Goal: Use online tool/utility

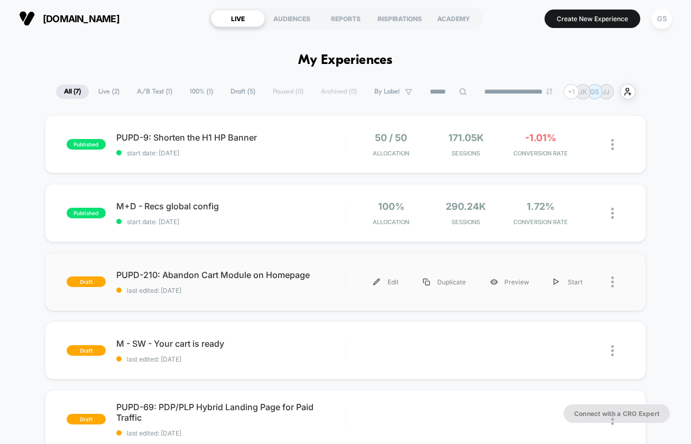
click at [276, 295] on div "draft PUPD-210: Abandon Cart Module on Homepage last edited: [DATE] Edit Duplic…" at bounding box center [345, 282] width 601 height 58
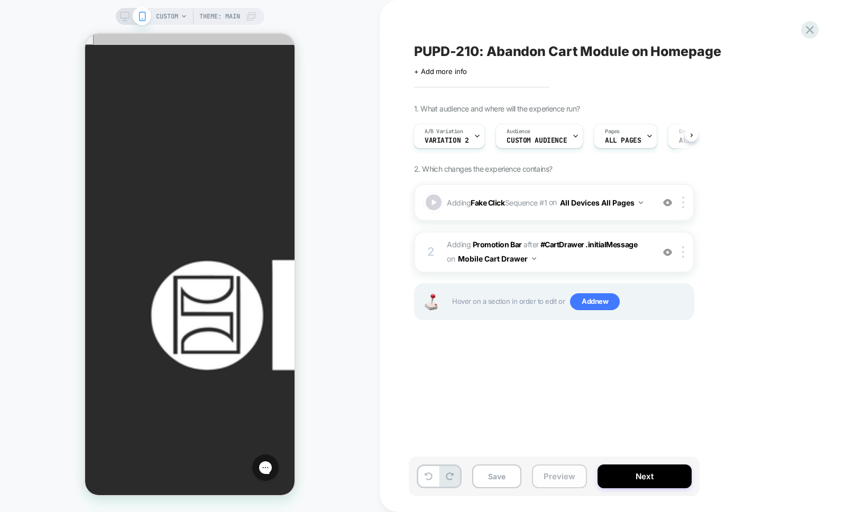
click at [548, 443] on button "Preview" at bounding box center [559, 477] width 55 height 24
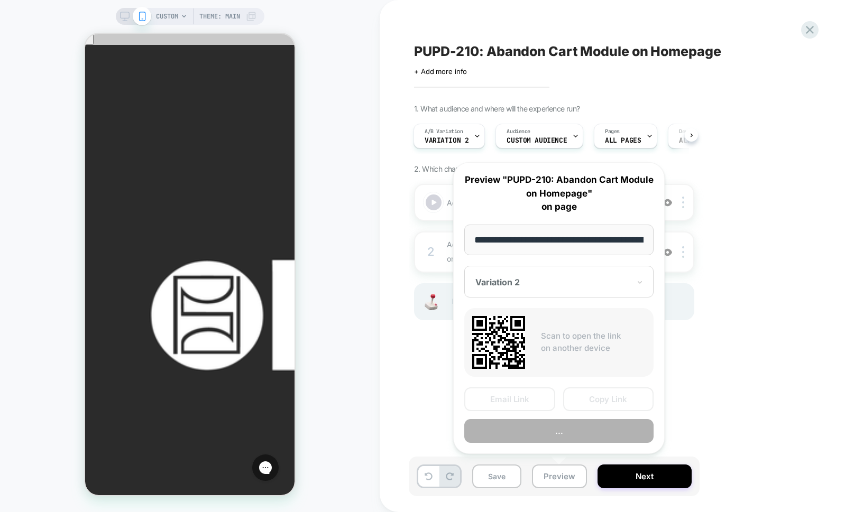
scroll to position [0, 1080]
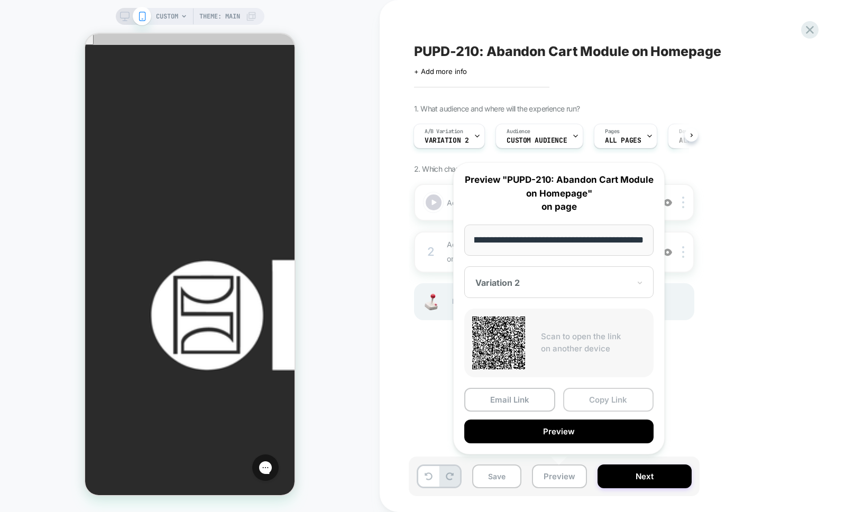
click at [580, 404] on button "Copy Link" at bounding box center [608, 400] width 91 height 24
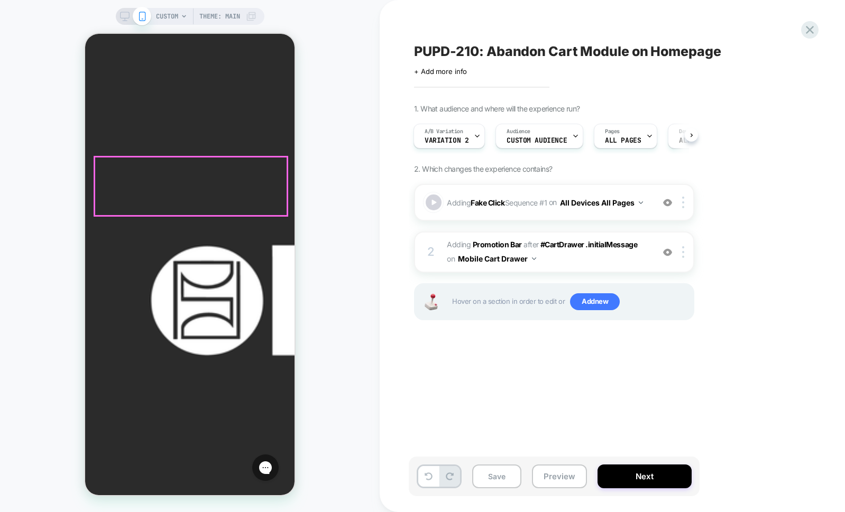
scroll to position [0, 0]
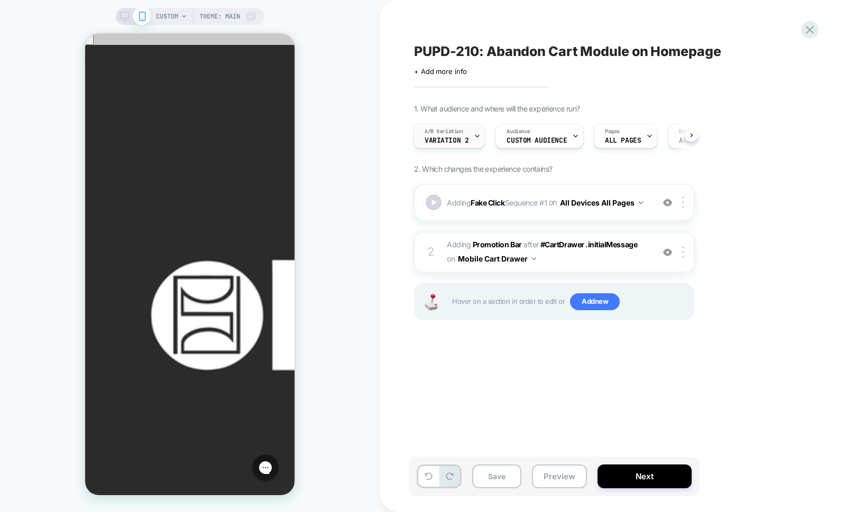
click at [468, 145] on div "A/B Variation Variation 2" at bounding box center [446, 136] width 65 height 24
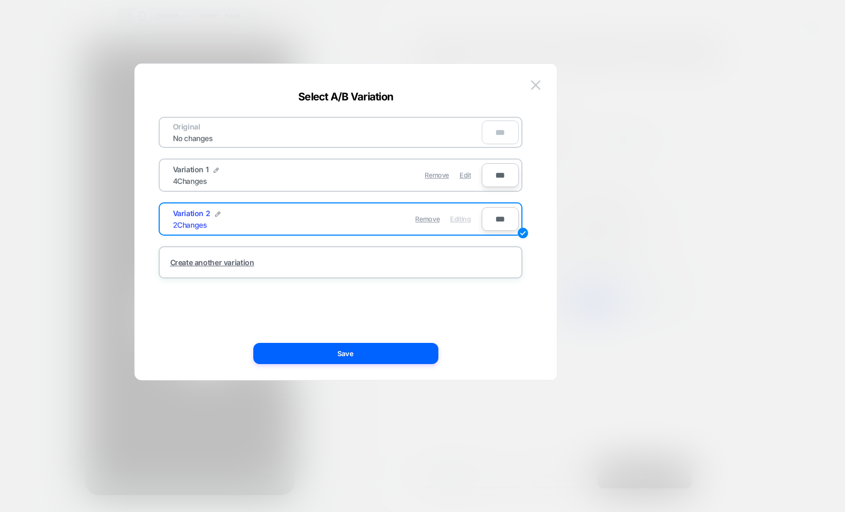
click at [335, 178] on div "Remove Edit" at bounding box center [401, 175] width 149 height 21
click at [192, 172] on span "Variation 1" at bounding box center [191, 169] width 36 height 9
click at [515, 183] on input "***" at bounding box center [499, 175] width 37 height 24
click at [527, 193] on div "Original No changes *** Variation 1 4 Changes Remove Edit *** Variation 2 2 Cha…" at bounding box center [340, 222] width 390 height 274
click at [523, 233] on img at bounding box center [522, 233] width 11 height 11
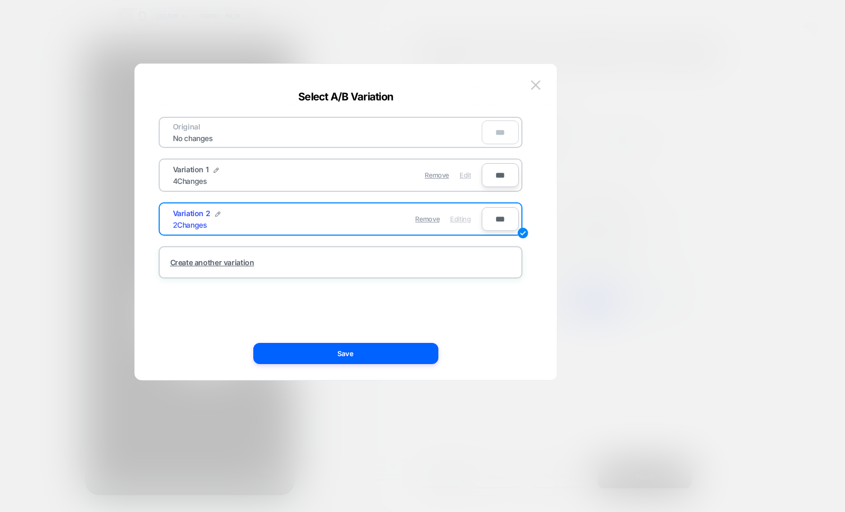
click at [470, 179] on span "Edit" at bounding box center [464, 175] width 11 height 8
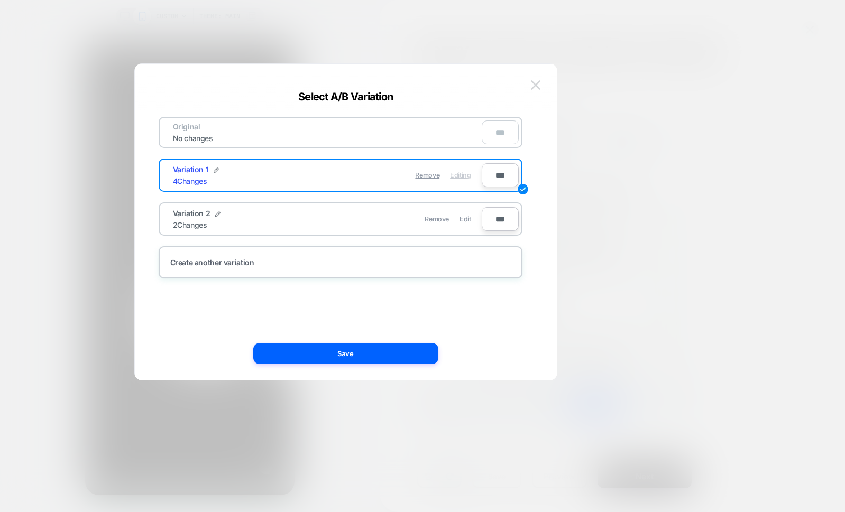
click at [533, 88] on img at bounding box center [536, 84] width 10 height 9
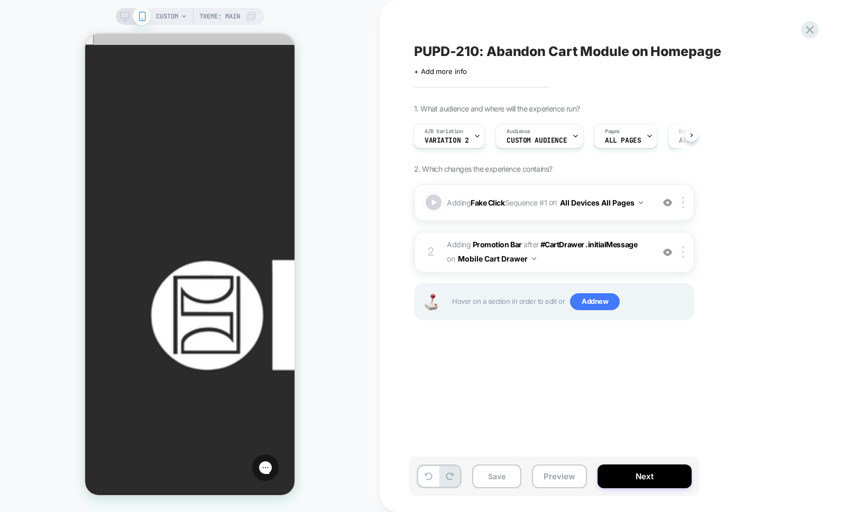
click at [185, 20] on div "CUSTOM Theme: MAIN" at bounding box center [206, 16] width 100 height 17
click at [173, 15] on span "CUSTOM" at bounding box center [167, 16] width 22 height 17
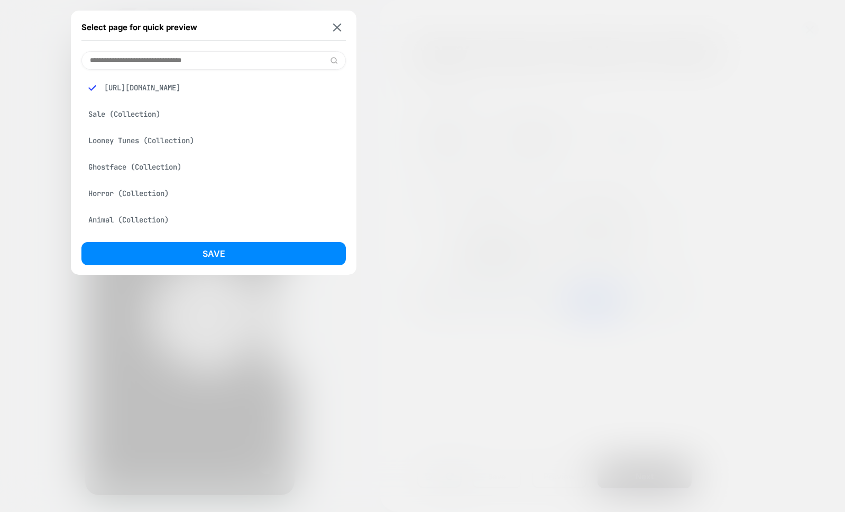
click at [543, 163] on div at bounding box center [422, 256] width 845 height 512
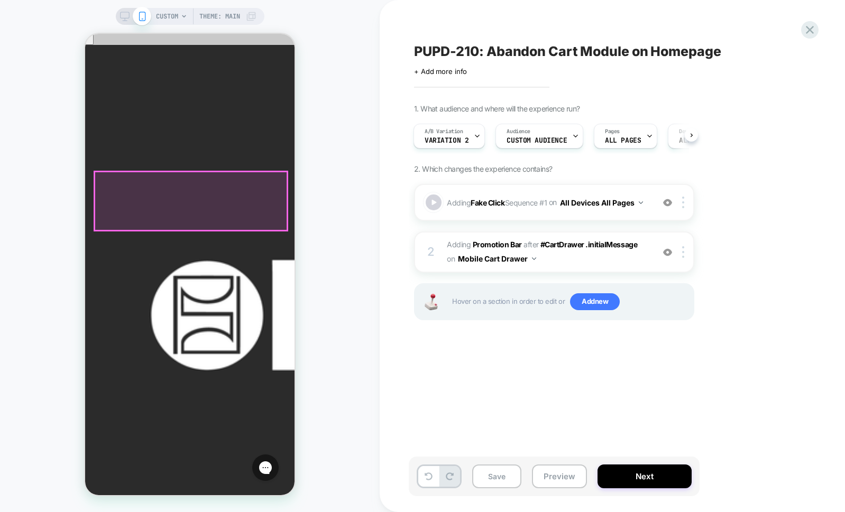
scroll to position [3, 0]
